Goal: Navigation & Orientation: Go to known website

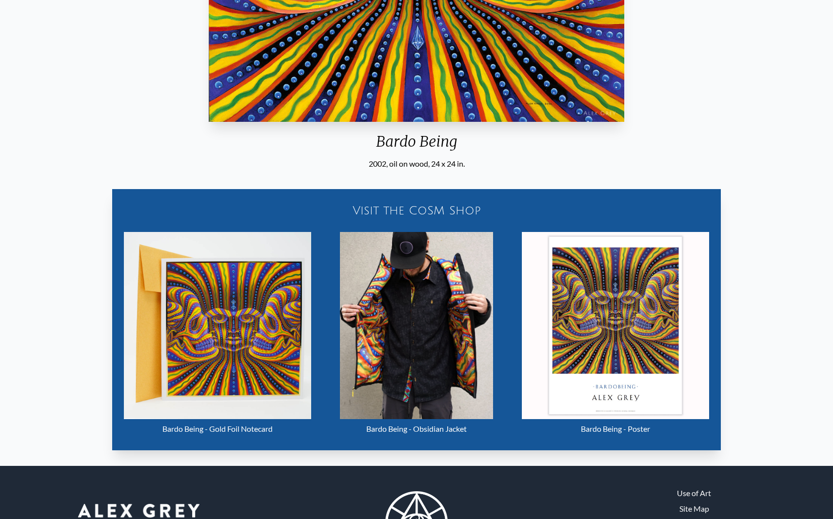
scroll to position [446, 0]
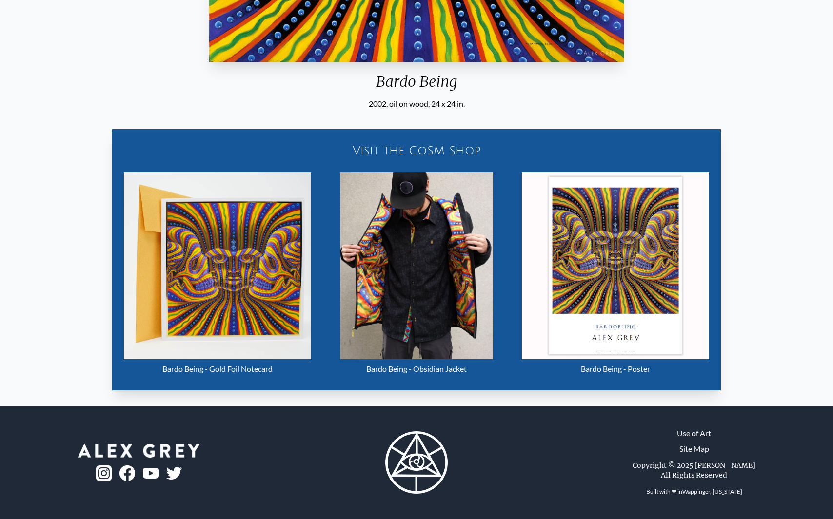
click at [420, 223] on img "13 / 16" at bounding box center [417, 265] width 154 height 187
click at [427, 224] on img "13 / 16" at bounding box center [417, 265] width 154 height 187
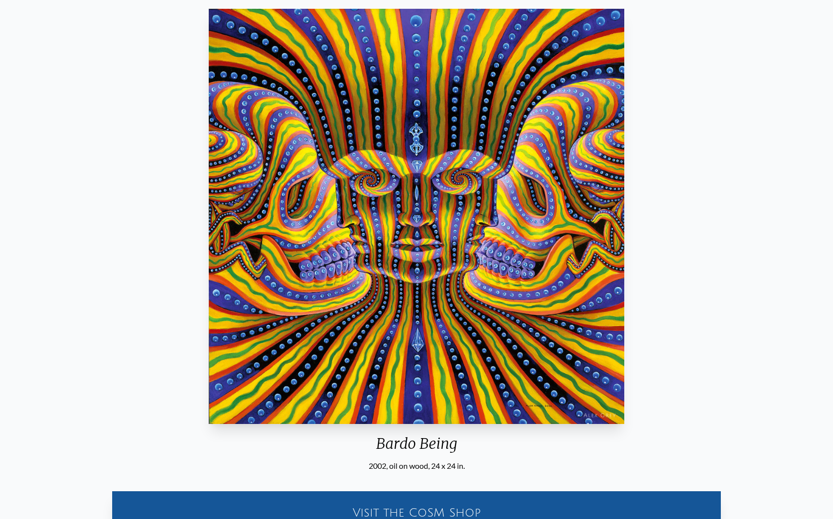
scroll to position [0, 0]
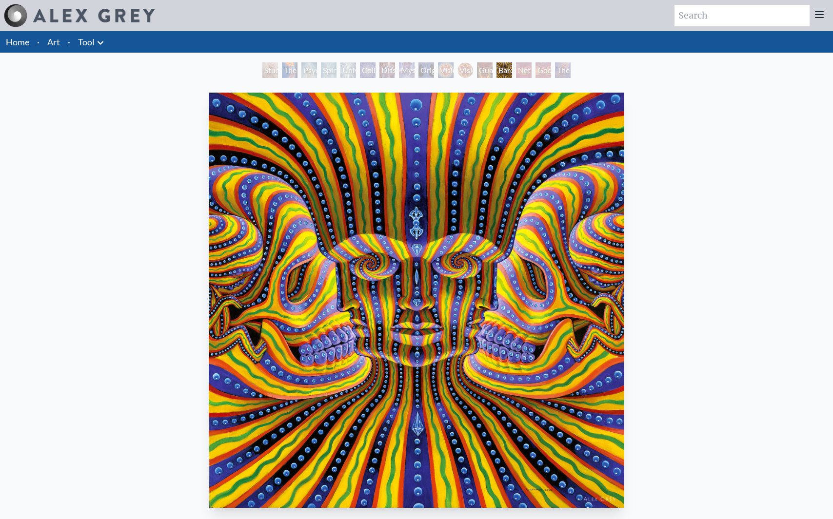
click at [21, 44] on link "Home" at bounding box center [17, 42] width 23 height 11
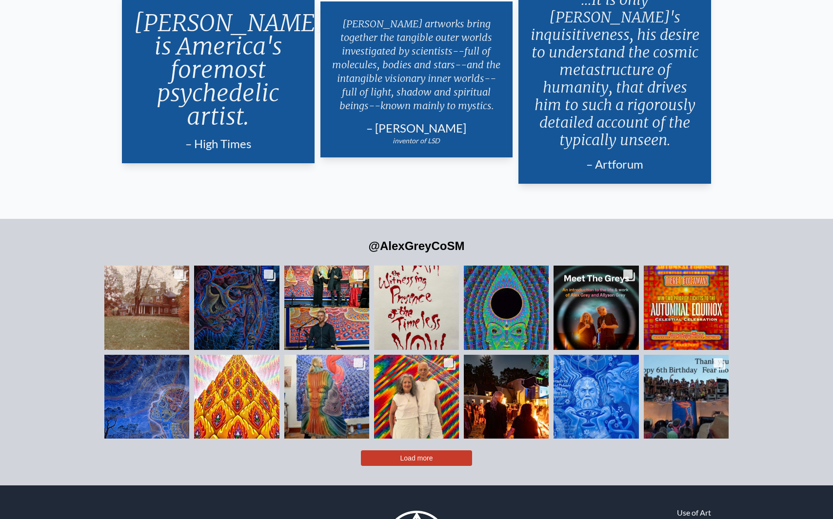
scroll to position [2369, 0]
